Goal: Find specific page/section: Find specific page/section

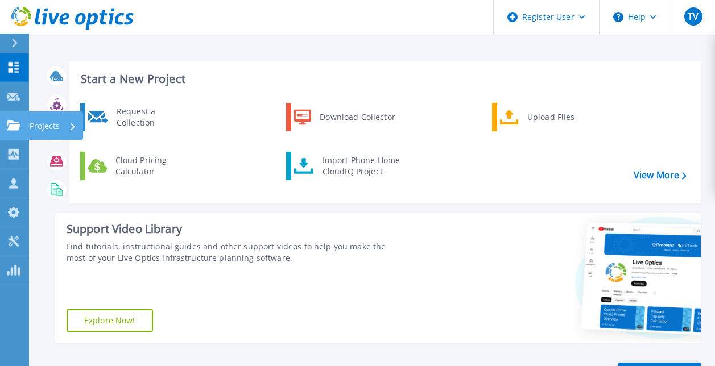
click at [16, 116] on link "Projects Projects" at bounding box center [14, 125] width 28 height 29
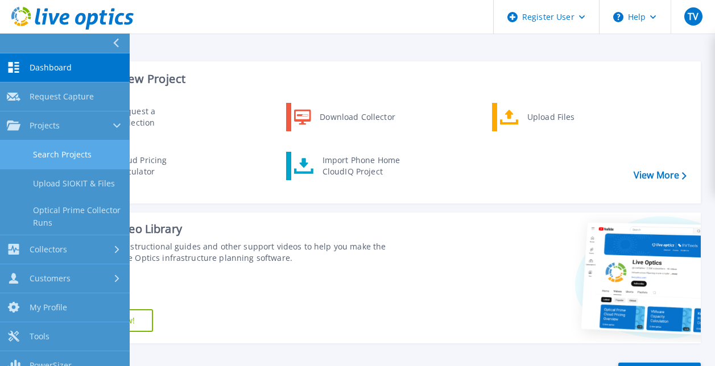
click at [50, 148] on link "Search Projects" at bounding box center [65, 154] width 130 height 29
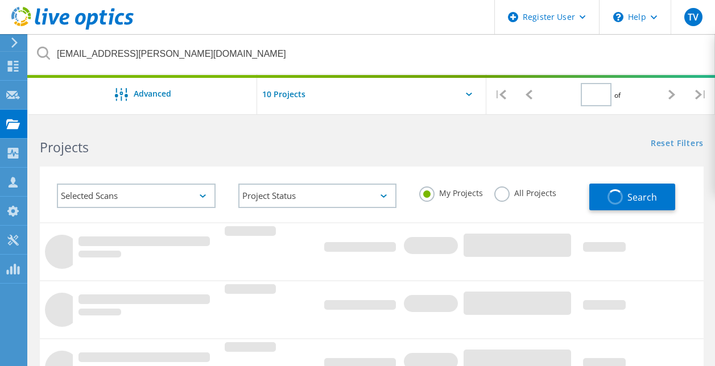
type input "1"
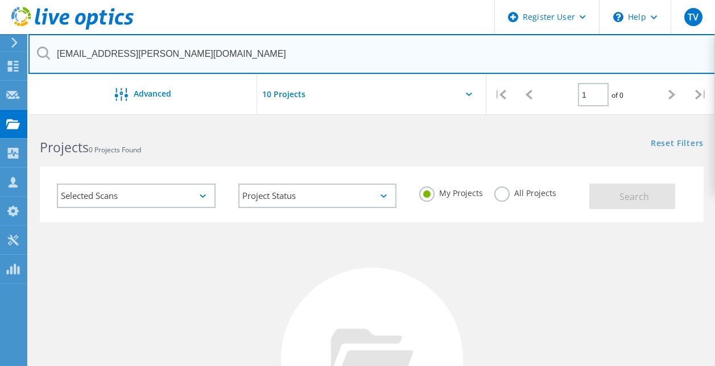
drag, startPoint x: 230, startPoint y: 49, endPoint x: 37, endPoint y: 56, distance: 192.9
click at [37, 56] on div "billyrutherford@pickens.k12.sc.us" at bounding box center [371, 54] width 686 height 40
paste input "[EMAIL_ADDRESS][DOMAIN_NAME]"
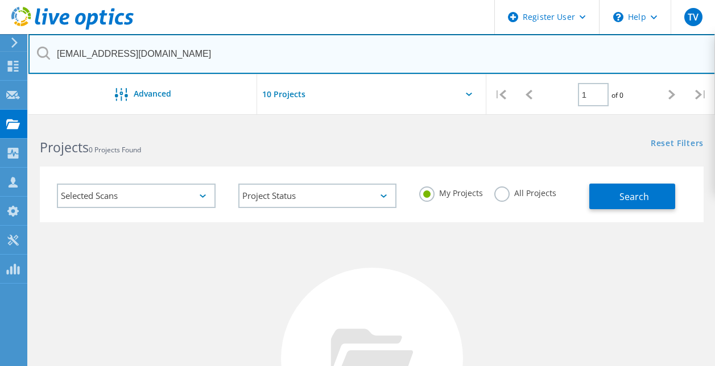
type input "[EMAIL_ADDRESS][DOMAIN_NAME]"
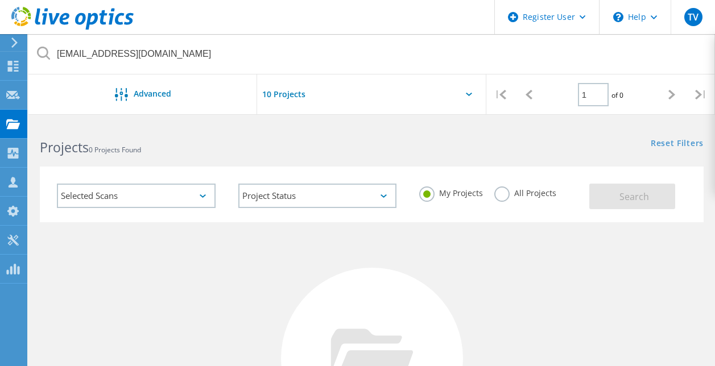
click at [508, 196] on label "All Projects" at bounding box center [525, 191] width 62 height 11
click at [0, 0] on input "All Projects" at bounding box center [0, 0] width 0 height 0
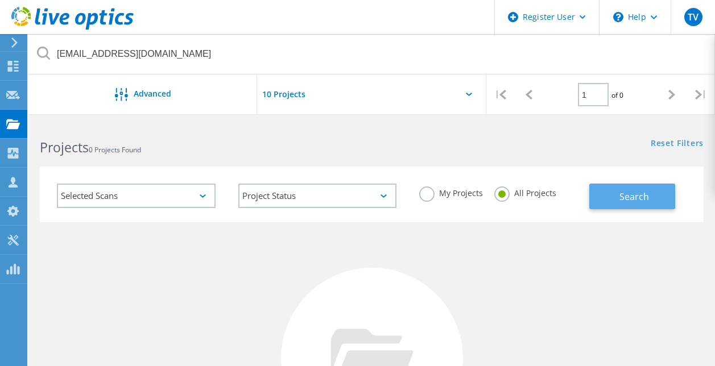
click at [617, 194] on button "Search" at bounding box center [632, 197] width 86 height 26
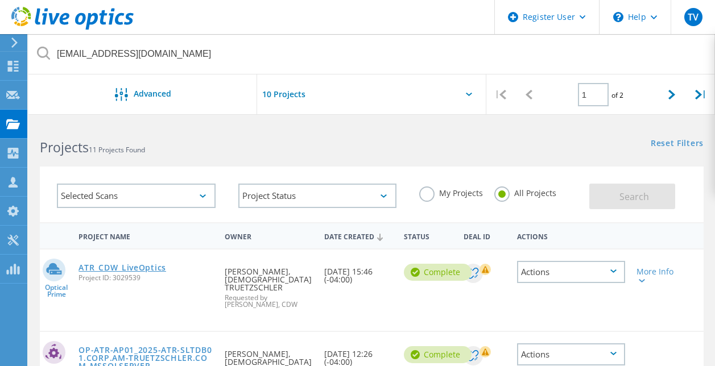
click at [165, 270] on link "ATR_CDW_LiveOptics" at bounding box center [122, 268] width 88 height 8
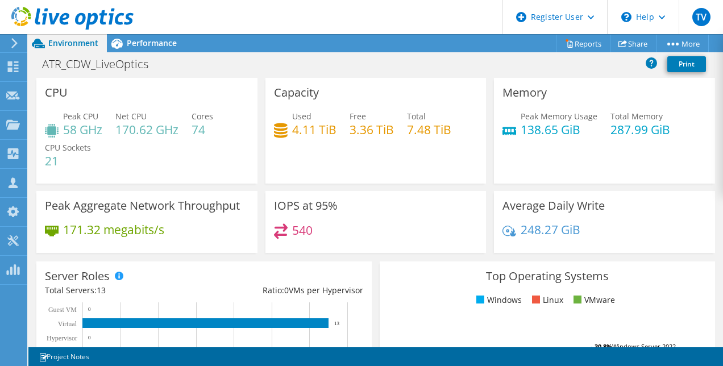
click at [268, 66] on div "ATR_CDW_LiveOptics Print" at bounding box center [375, 63] width 695 height 21
